Goal: Entertainment & Leisure: Consume media (video, audio)

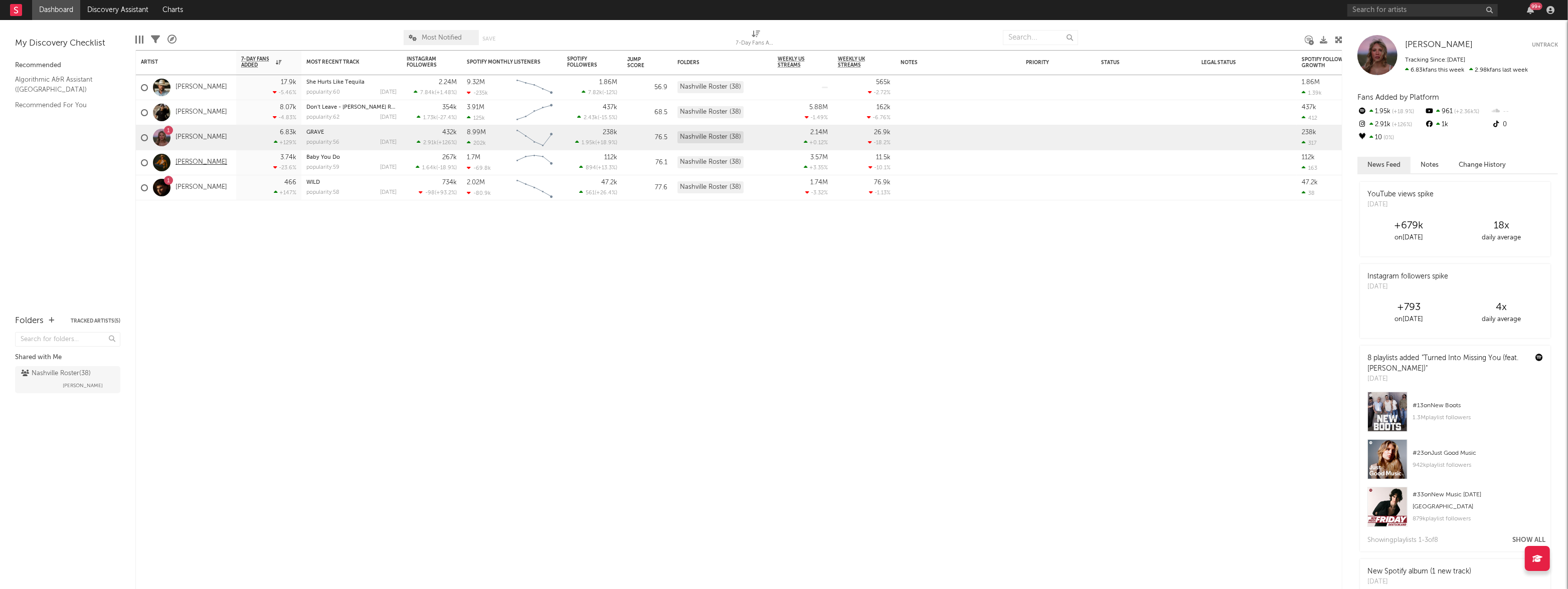
click at [192, 164] on link "[PERSON_NAME]" at bounding box center [201, 163] width 52 height 9
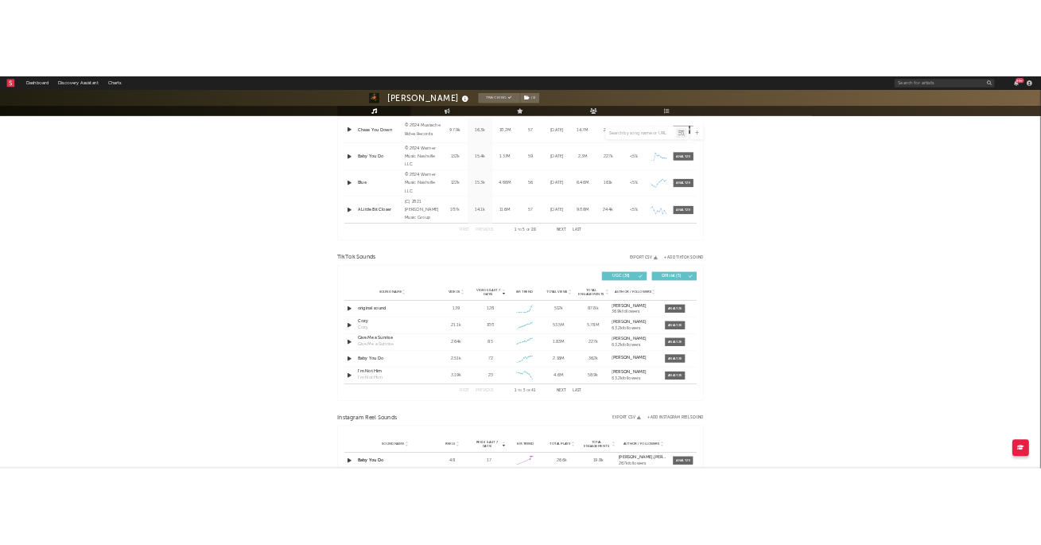
scroll to position [828, 0]
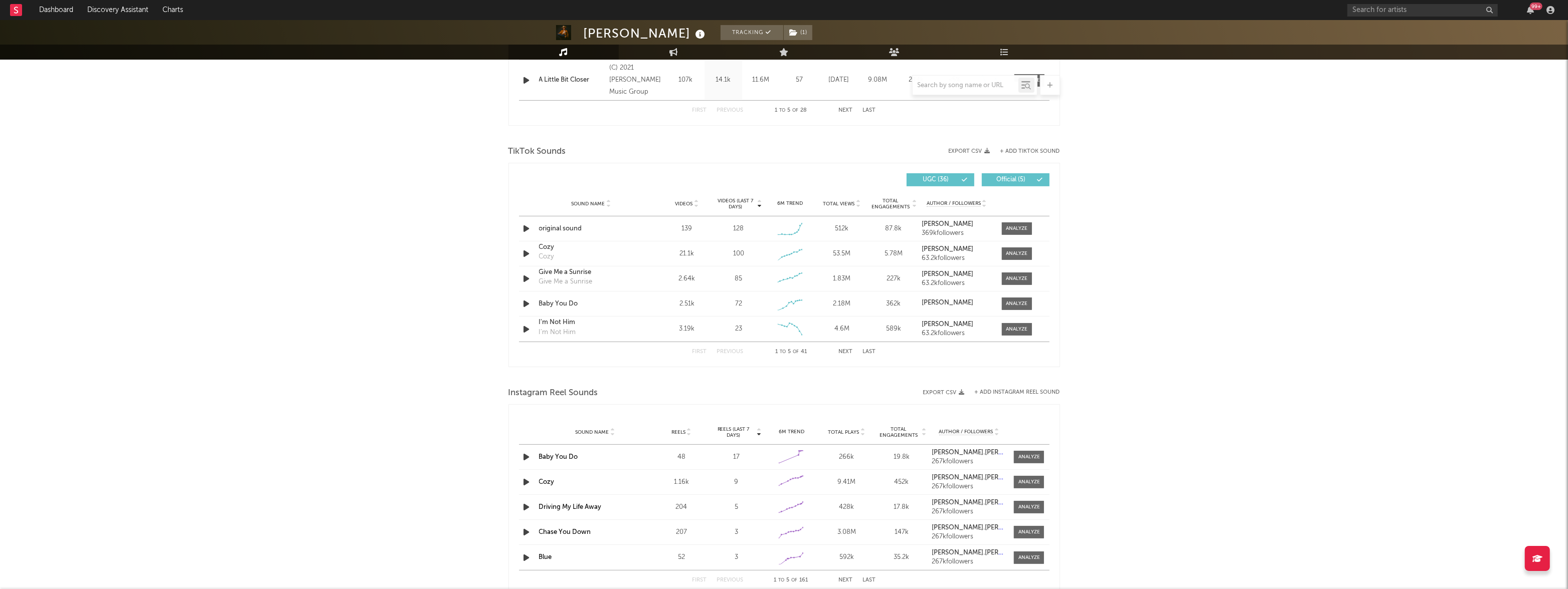
select select "6m"
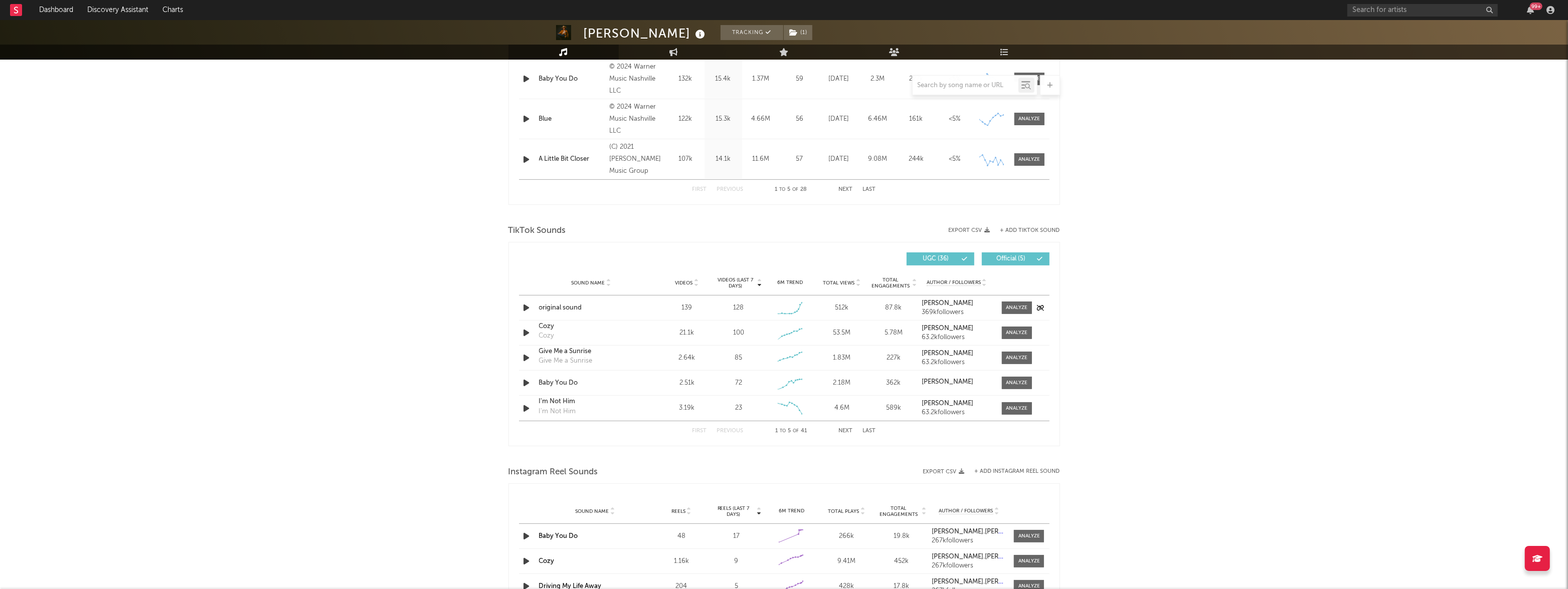
click at [525, 307] on icon "button" at bounding box center [526, 308] width 11 height 13
click at [526, 304] on icon "button" at bounding box center [526, 308] width 9 height 13
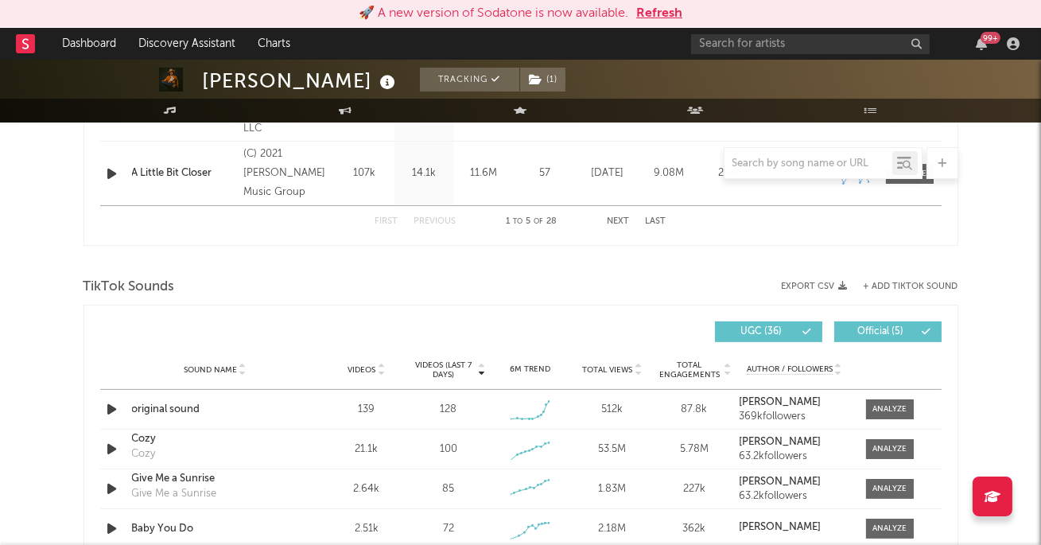
scroll to position [938, 0]
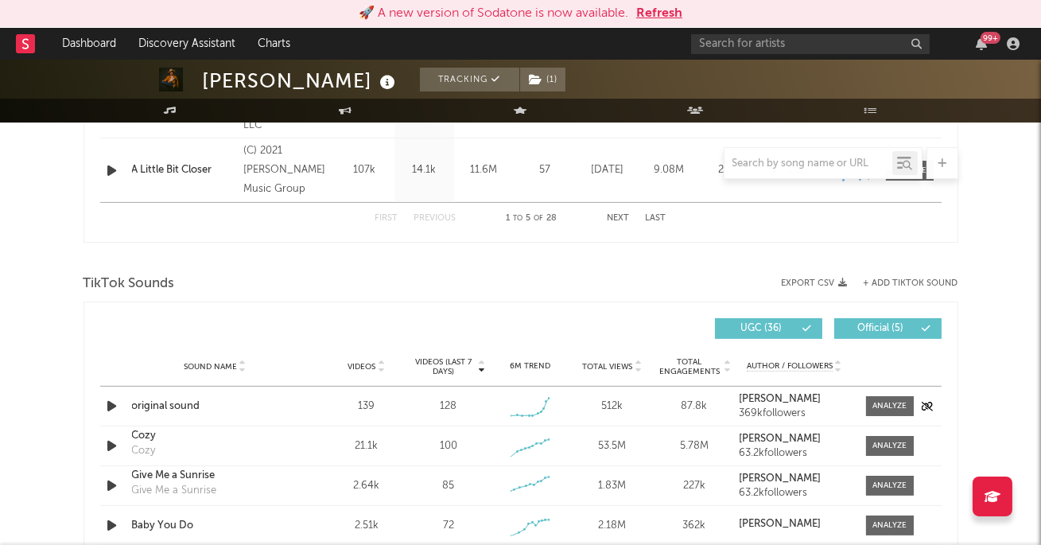
click at [104, 403] on icon "button" at bounding box center [112, 406] width 17 height 20
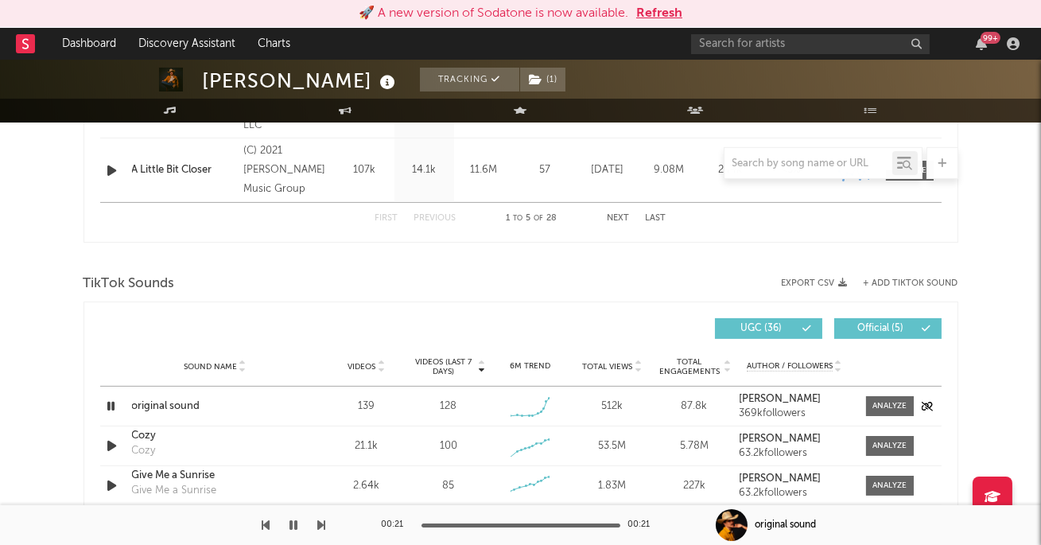
click at [109, 403] on icon "button" at bounding box center [111, 406] width 15 height 20
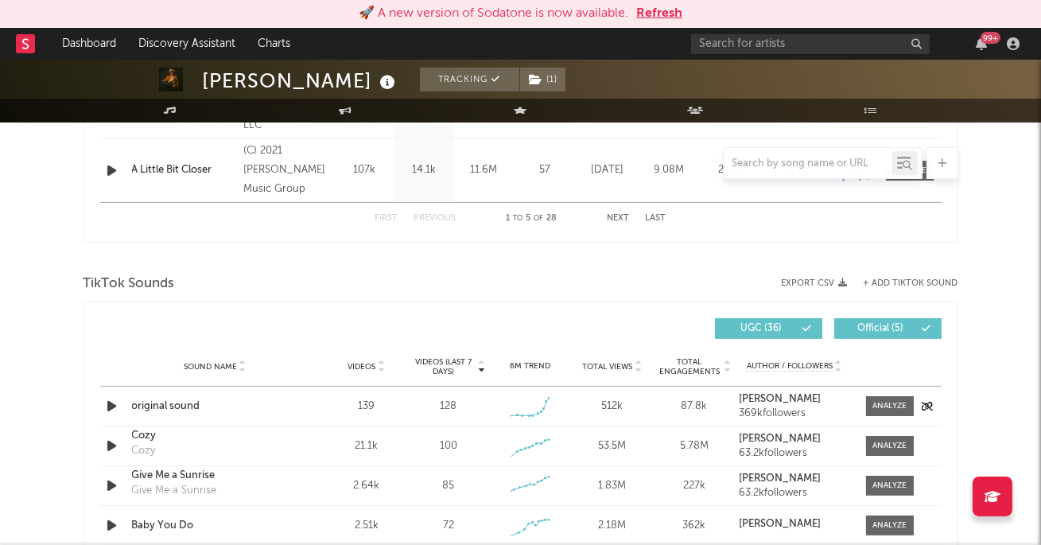
click at [109, 403] on icon "button" at bounding box center [112, 406] width 17 height 20
